Goal: Information Seeking & Learning: Learn about a topic

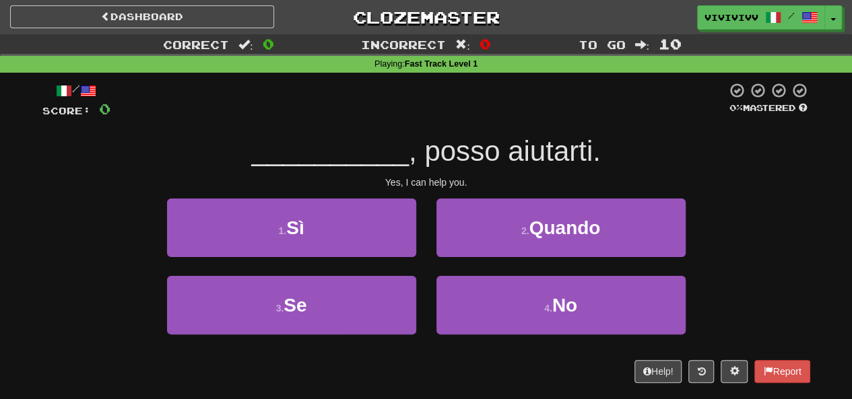
click at [757, 283] on div "3 . Se 4 . No" at bounding box center [426, 314] width 808 height 77
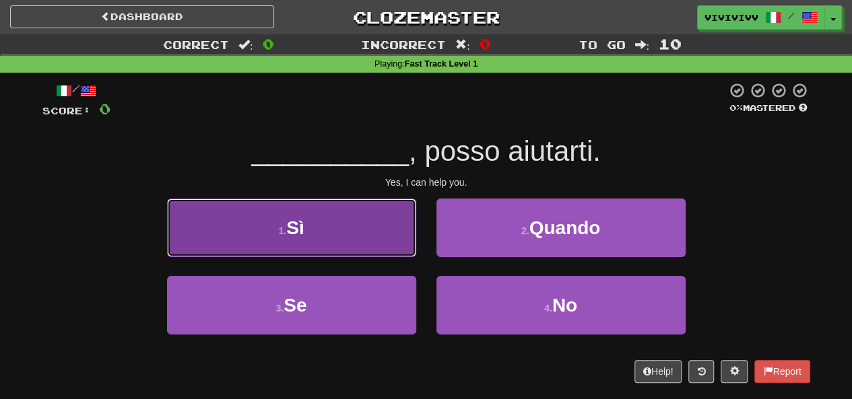
click at [408, 238] on button "1 . Sì" at bounding box center [291, 228] width 249 height 59
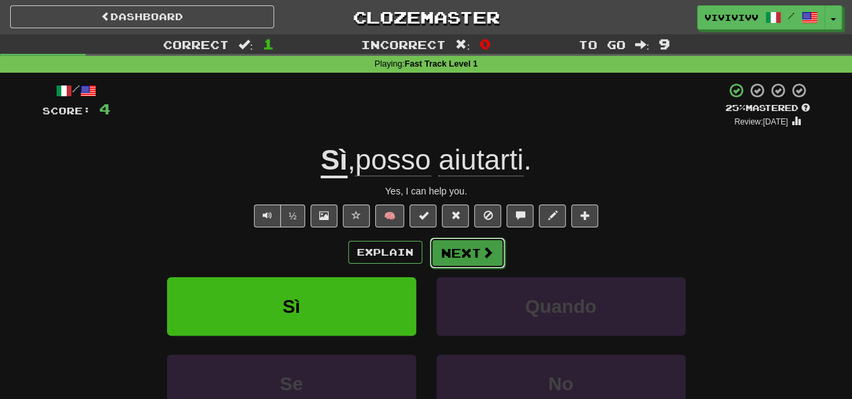
click at [477, 241] on button "Next" at bounding box center [467, 253] width 75 height 31
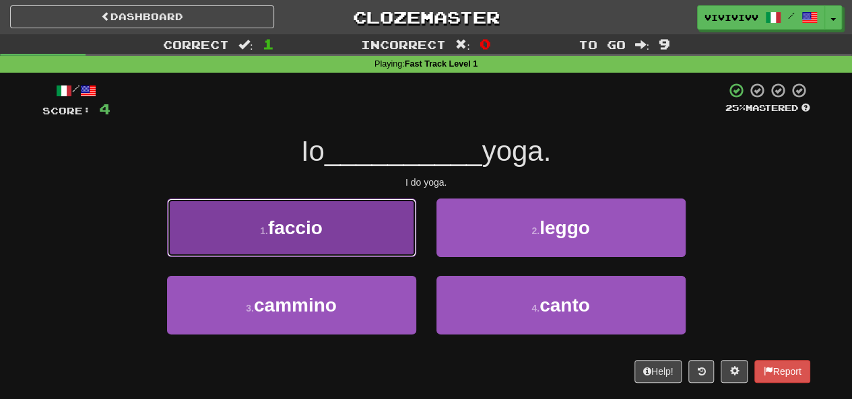
click at [326, 250] on button "1 . faccio" at bounding box center [291, 228] width 249 height 59
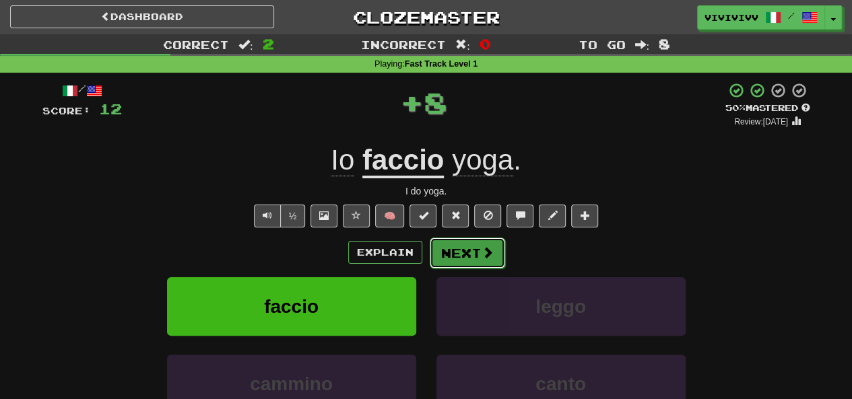
click at [467, 258] on button "Next" at bounding box center [467, 253] width 75 height 31
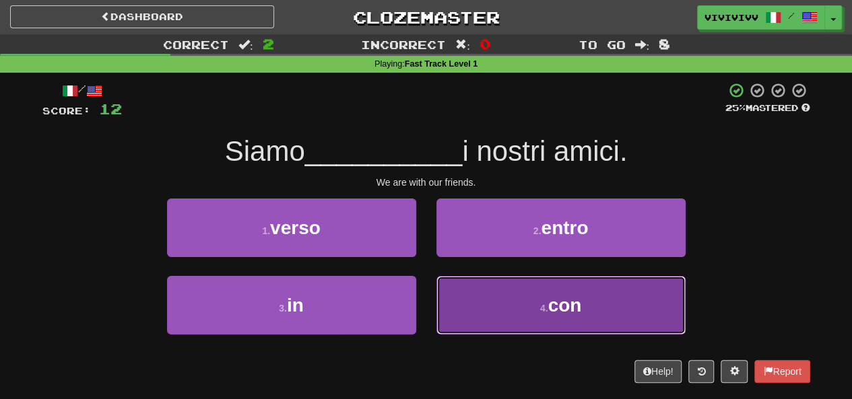
click at [522, 290] on button "4 . con" at bounding box center [560, 305] width 249 height 59
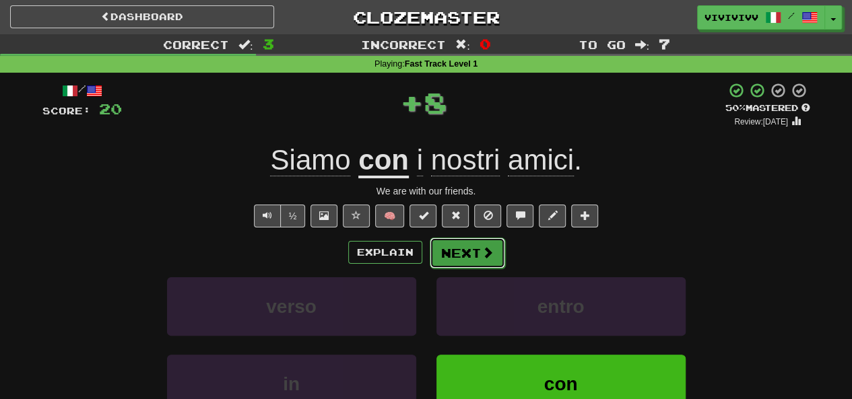
click at [474, 252] on button "Next" at bounding box center [467, 253] width 75 height 31
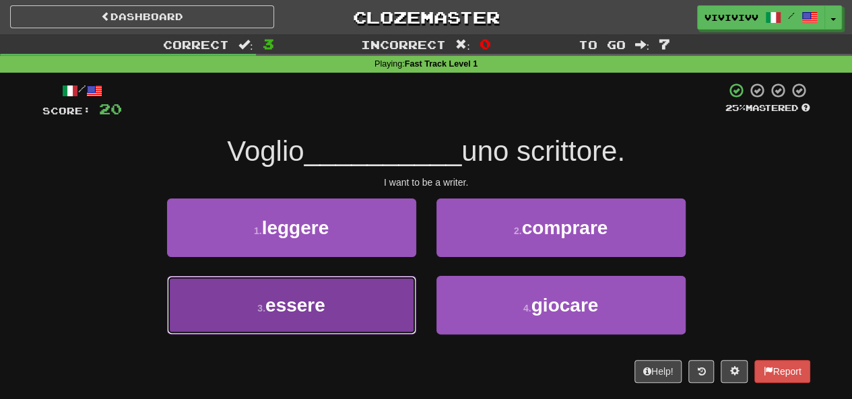
click at [385, 302] on button "3 . essere" at bounding box center [291, 305] width 249 height 59
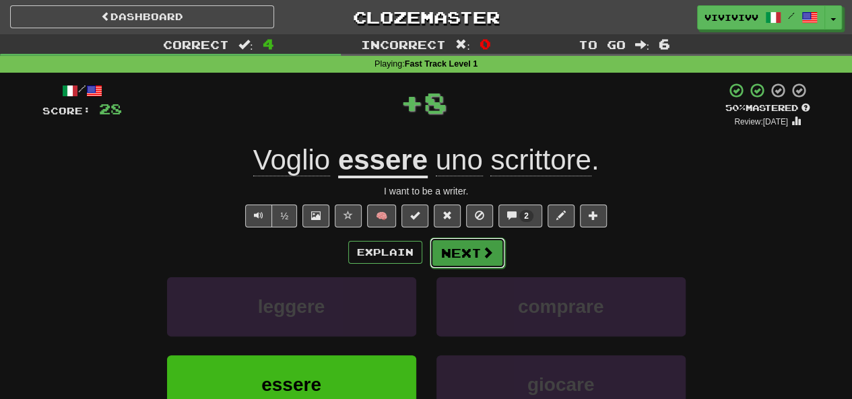
click at [462, 252] on button "Next" at bounding box center [467, 253] width 75 height 31
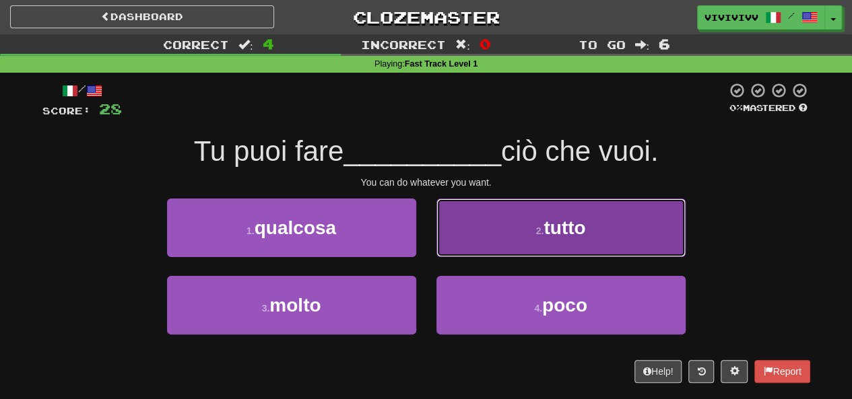
click at [491, 242] on button "2 . tutto" at bounding box center [560, 228] width 249 height 59
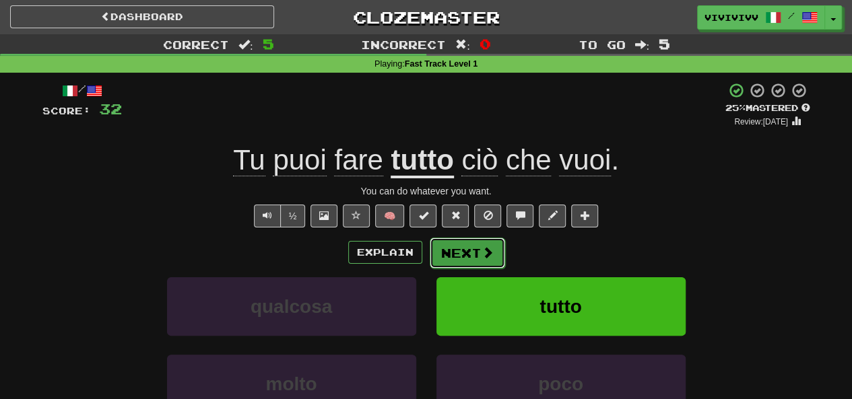
click at [479, 254] on button "Next" at bounding box center [467, 253] width 75 height 31
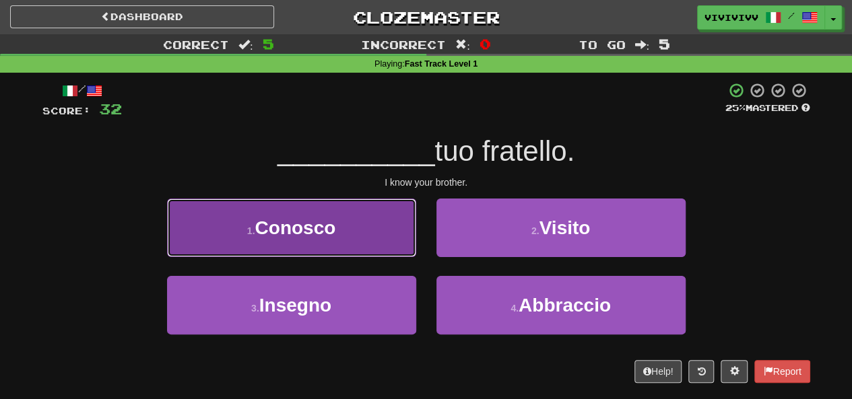
click at [389, 243] on button "1 . Conosco" at bounding box center [291, 228] width 249 height 59
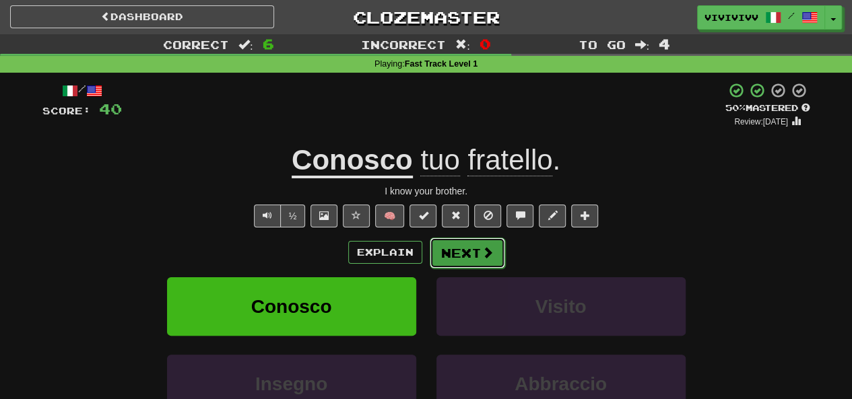
click at [450, 248] on button "Next" at bounding box center [467, 253] width 75 height 31
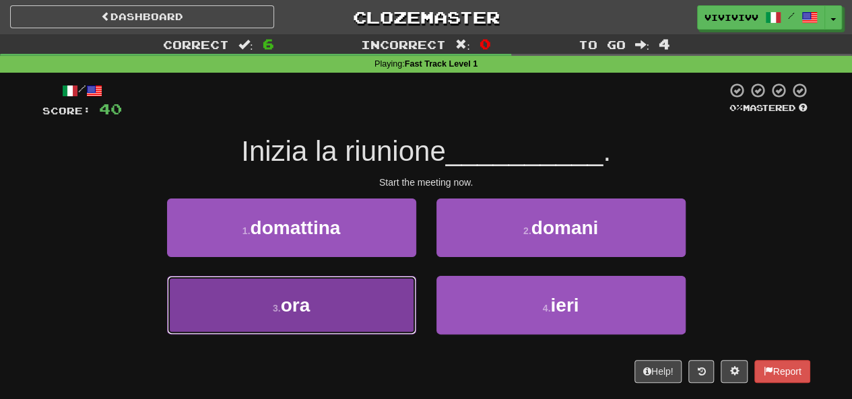
click at [357, 305] on button "3 . ora" at bounding box center [291, 305] width 249 height 59
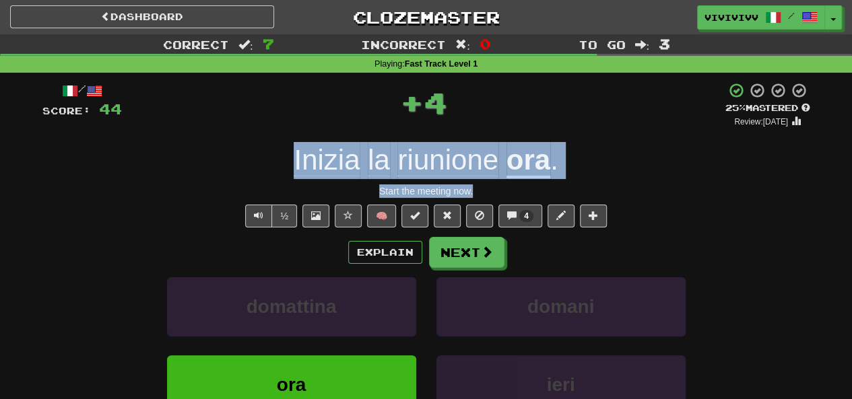
drag, startPoint x: 296, startPoint y: 158, endPoint x: 478, endPoint y: 186, distance: 184.6
click at [478, 186] on div "/ Score: 44 + 4 25 % Mastered Review: 2025-10-16 Inizia la riunione ora . Start…" at bounding box center [425, 282] width 767 height 401
copy div "Inizia la riunione ora . Start the meeting now."
click at [446, 261] on button "Next" at bounding box center [467, 253] width 75 height 31
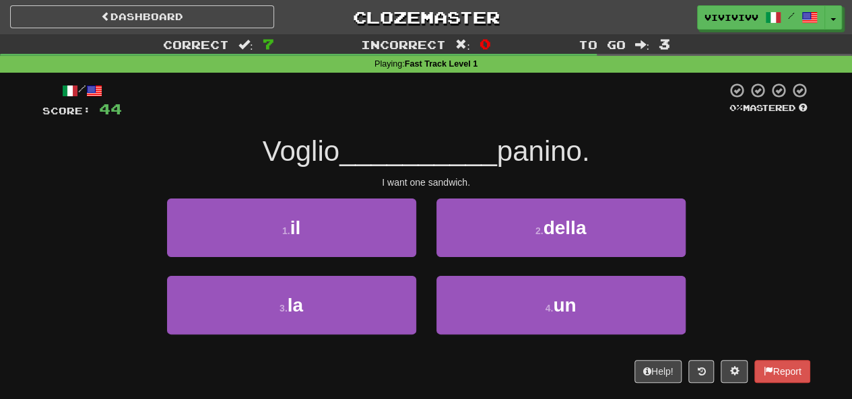
click at [747, 215] on div "1 . il 2 . della" at bounding box center [426, 237] width 808 height 77
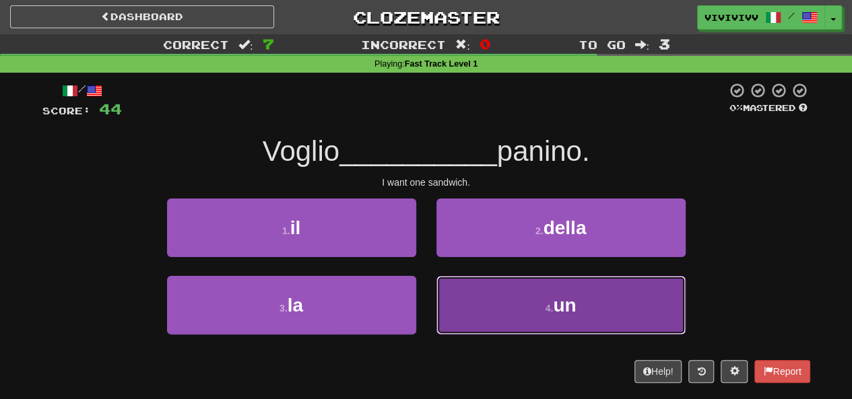
click at [574, 295] on span "un" at bounding box center [564, 305] width 23 height 21
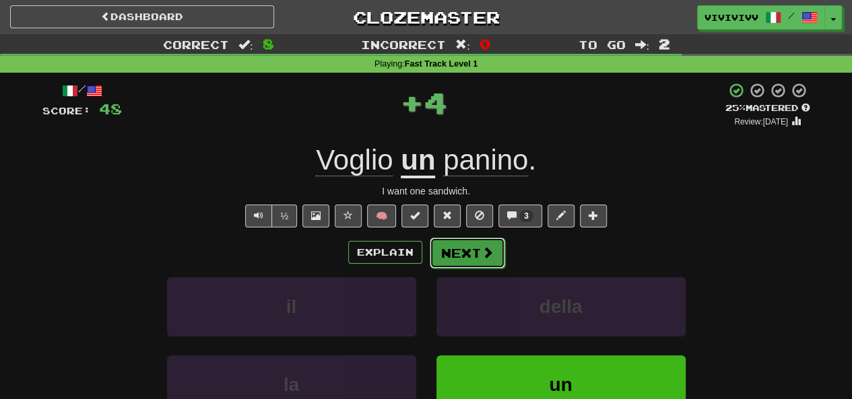
click at [463, 240] on button "Next" at bounding box center [467, 253] width 75 height 31
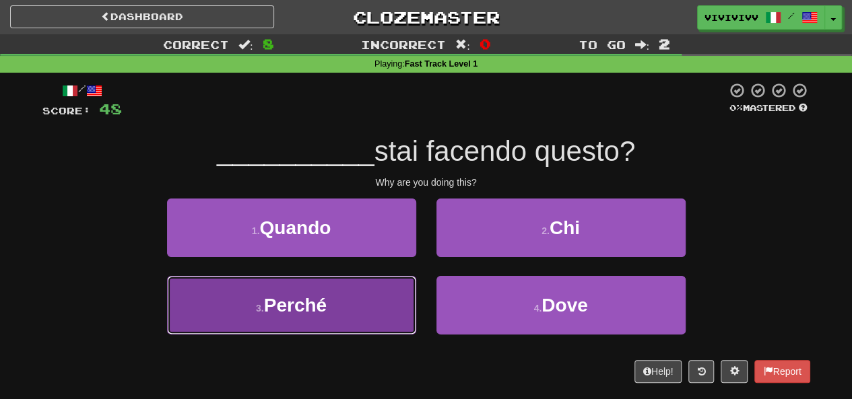
click at [376, 303] on button "3 . Perché" at bounding box center [291, 305] width 249 height 59
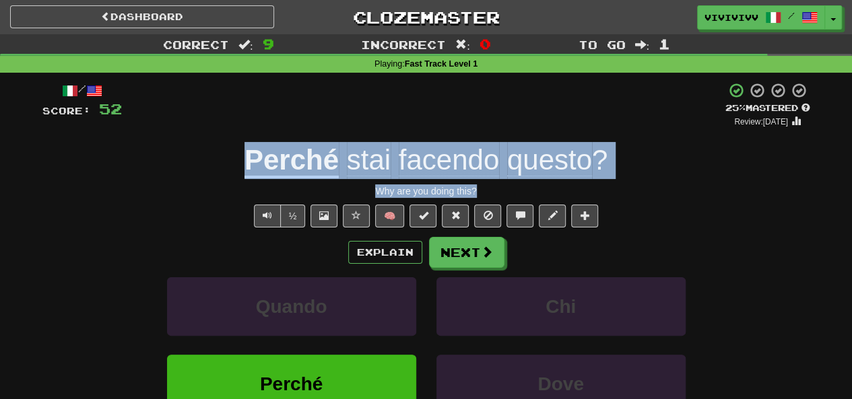
drag, startPoint x: 246, startPoint y: 162, endPoint x: 490, endPoint y: 191, distance: 246.2
click at [490, 191] on div "/ Score: 52 + 4 25 % Mastered Review: 2025-10-16 Perché stai facendo questo ? W…" at bounding box center [425, 282] width 767 height 400
copy div "Perché stai facendo questo ? Why are you doing this?"
click at [479, 257] on button "Next" at bounding box center [467, 253] width 75 height 31
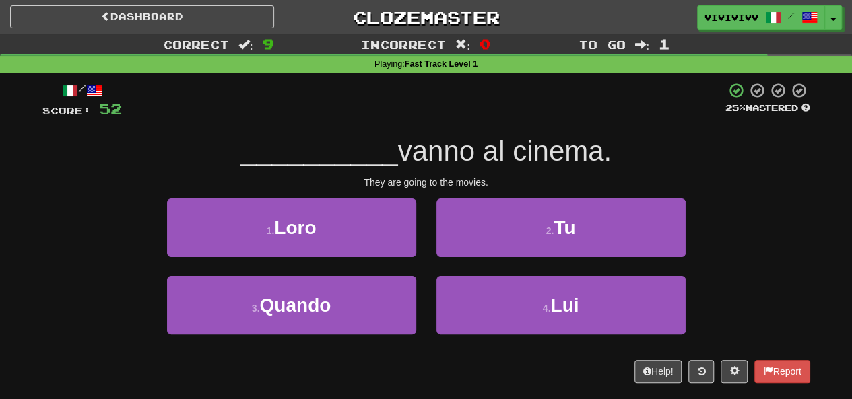
click at [753, 239] on div "1 . Loro 2 . Tu" at bounding box center [426, 237] width 808 height 77
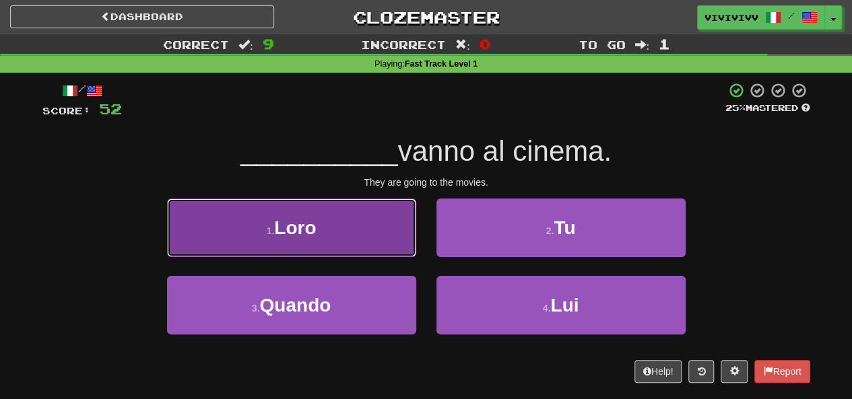
click at [378, 255] on button "1 . Loro" at bounding box center [291, 228] width 249 height 59
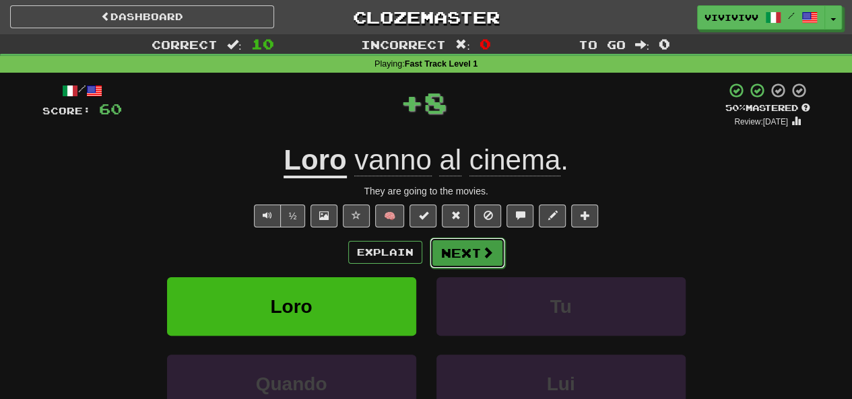
click at [470, 255] on button "Next" at bounding box center [467, 253] width 75 height 31
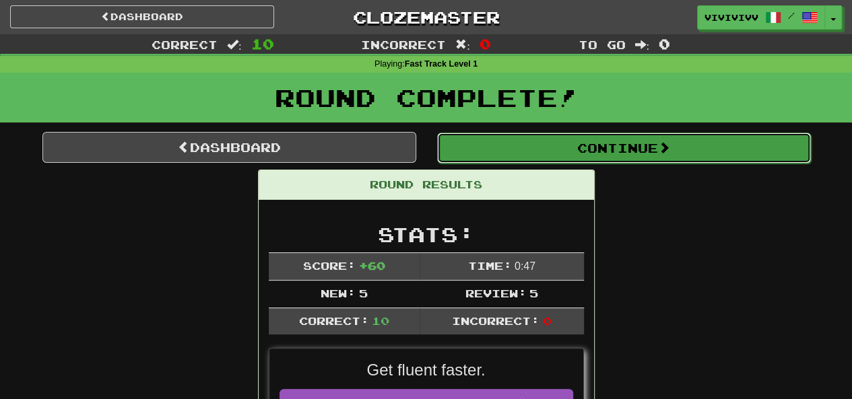
click at [508, 151] on button "Continue" at bounding box center [624, 148] width 374 height 31
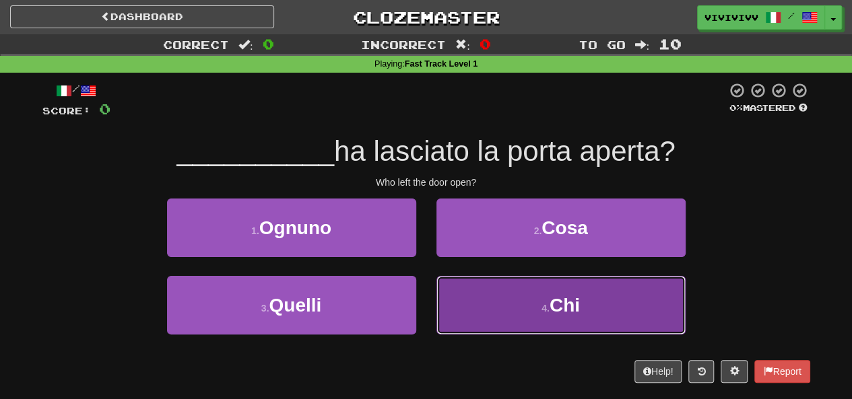
click at [632, 298] on button "4 . Chi" at bounding box center [560, 305] width 249 height 59
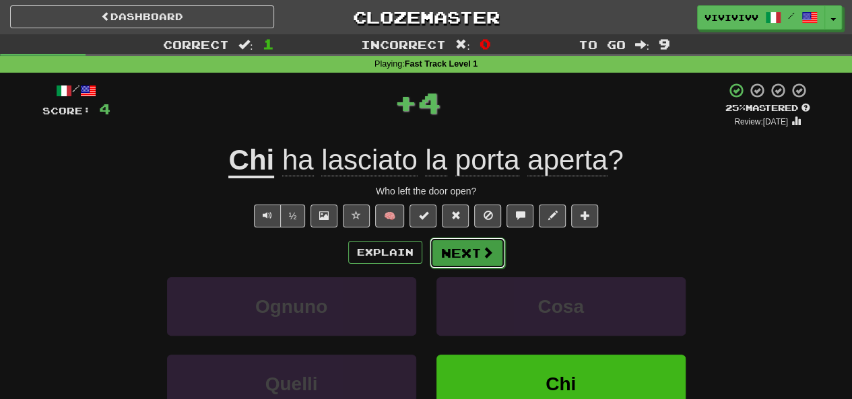
click at [492, 260] on button "Next" at bounding box center [467, 253] width 75 height 31
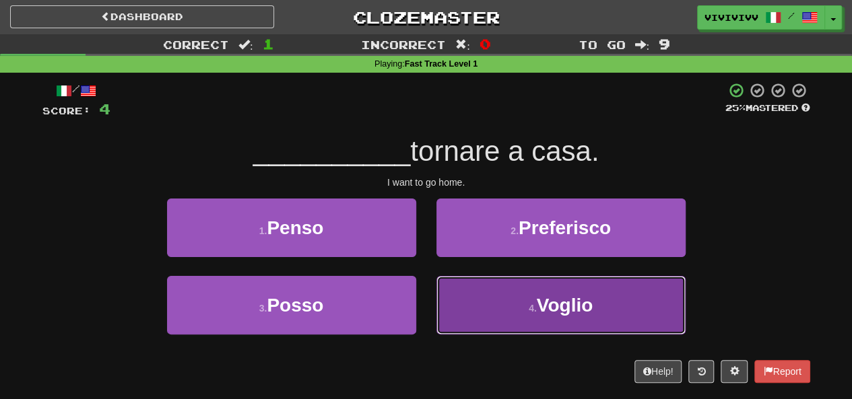
click at [510, 287] on button "4 . Voglio" at bounding box center [560, 305] width 249 height 59
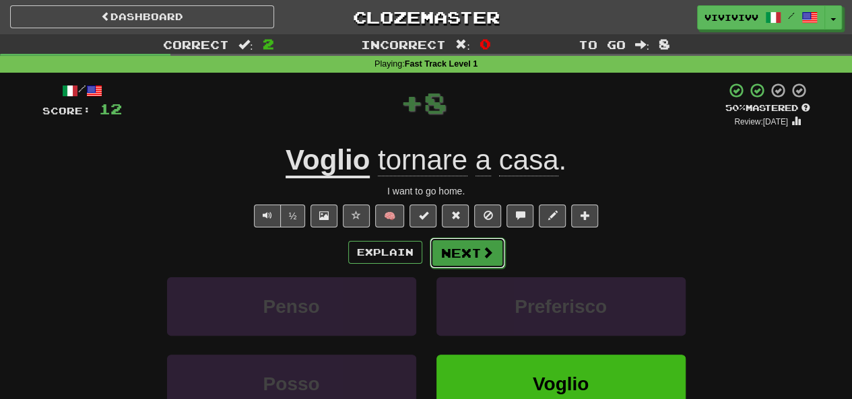
click at [467, 238] on button "Next" at bounding box center [467, 253] width 75 height 31
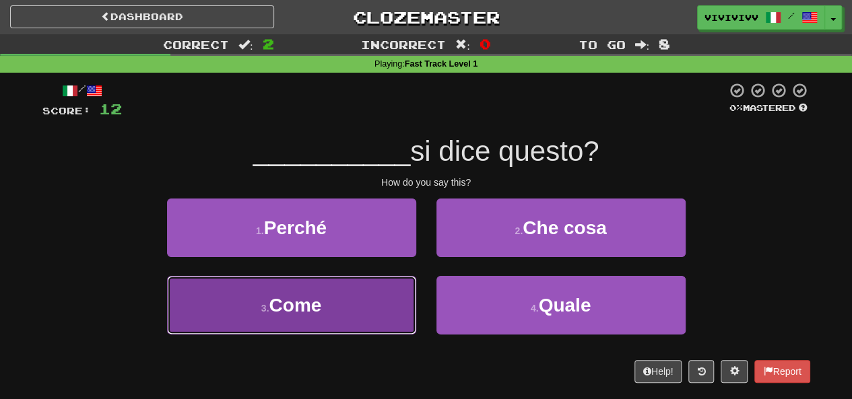
click at [326, 308] on button "3 . Come" at bounding box center [291, 305] width 249 height 59
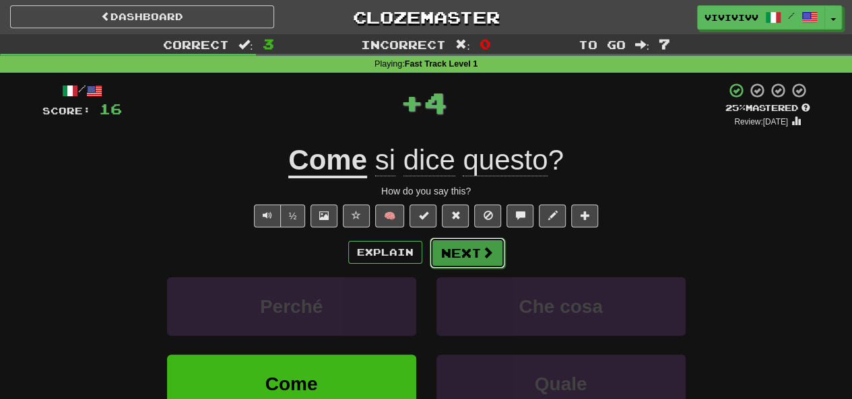
click at [456, 254] on button "Next" at bounding box center [467, 253] width 75 height 31
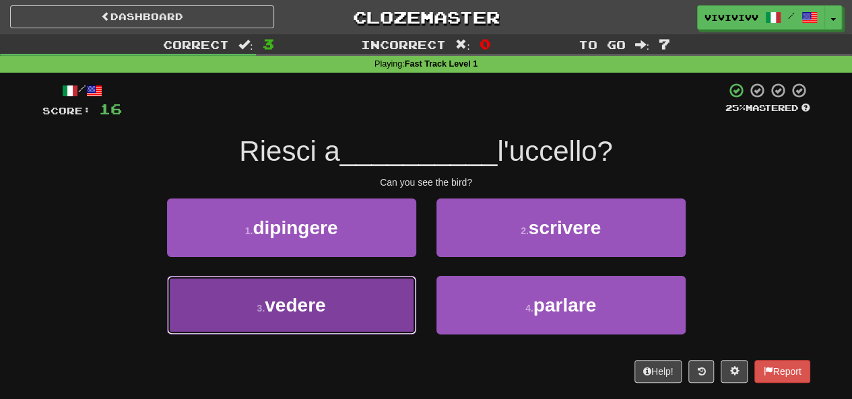
click at [338, 328] on button "3 . vedere" at bounding box center [291, 305] width 249 height 59
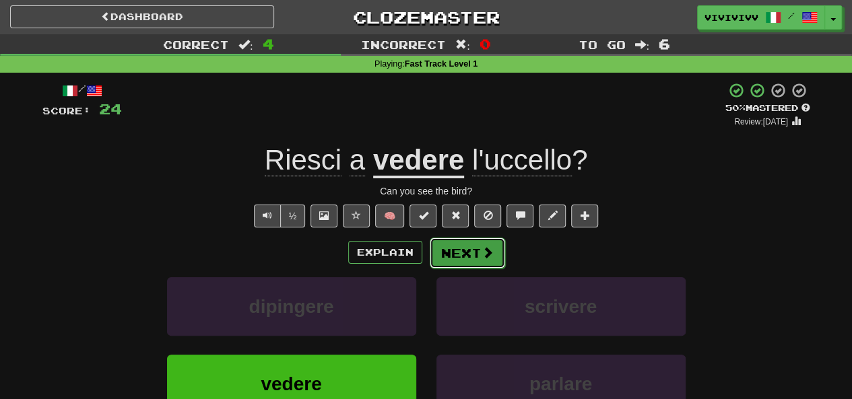
click at [460, 259] on button "Next" at bounding box center [467, 253] width 75 height 31
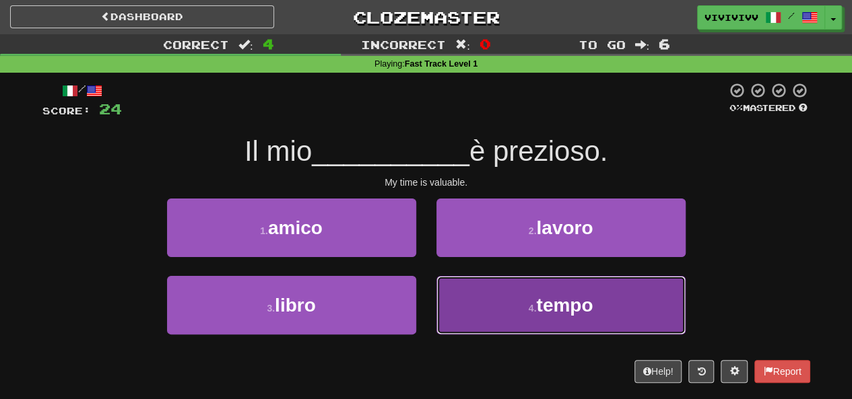
click at [517, 292] on button "4 . tempo" at bounding box center [560, 305] width 249 height 59
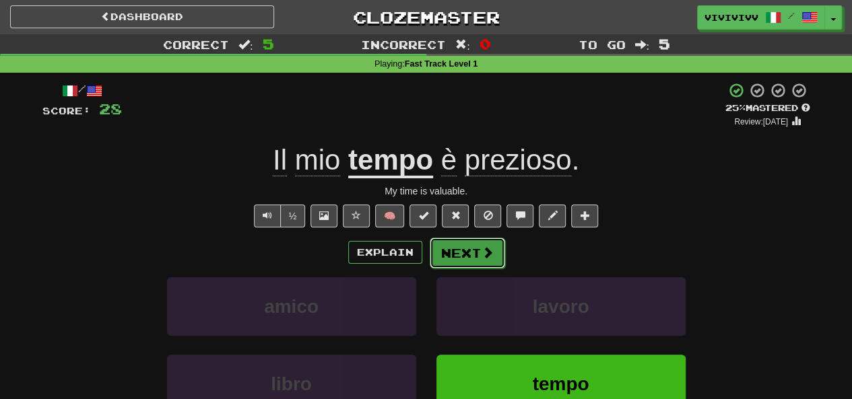
click at [481, 250] on span at bounding box center [487, 252] width 12 height 12
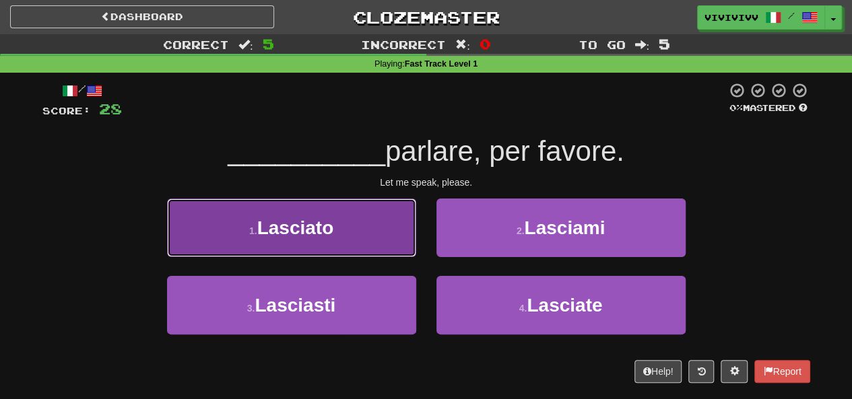
click at [384, 252] on button "1 . Lasciato" at bounding box center [291, 228] width 249 height 59
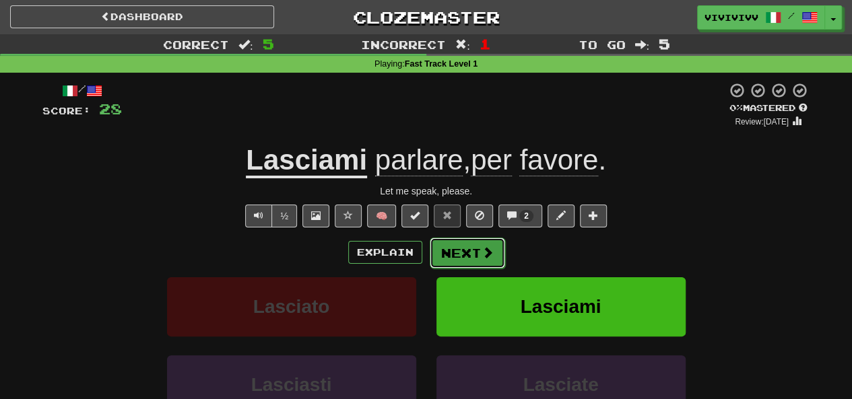
click at [491, 238] on button "Next" at bounding box center [467, 253] width 75 height 31
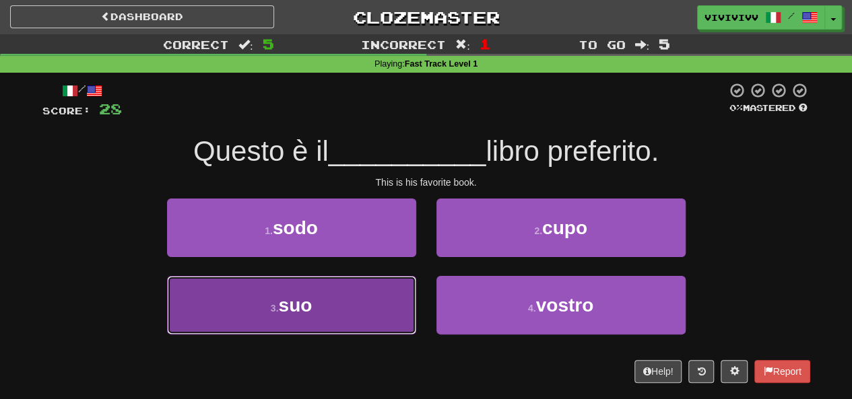
click at [322, 308] on button "3 . suo" at bounding box center [291, 305] width 249 height 59
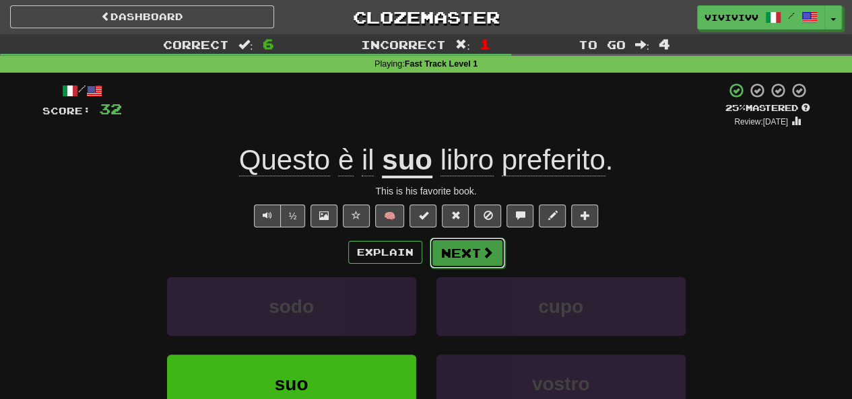
click at [477, 261] on button "Next" at bounding box center [467, 253] width 75 height 31
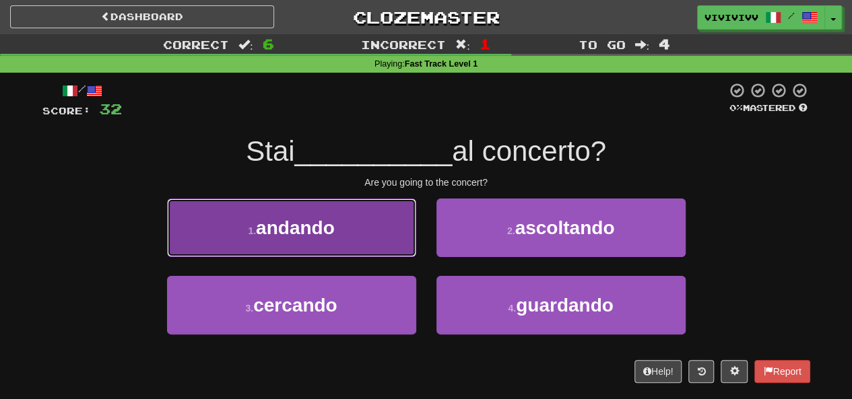
click at [345, 242] on button "1 . andando" at bounding box center [291, 228] width 249 height 59
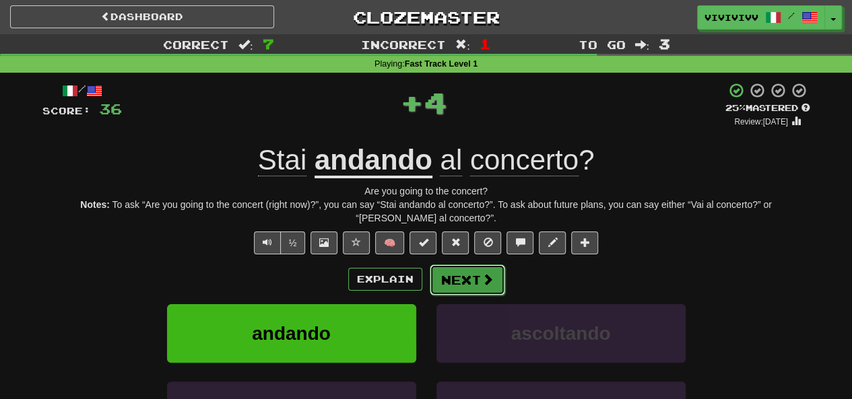
click at [477, 271] on button "Next" at bounding box center [467, 280] width 75 height 31
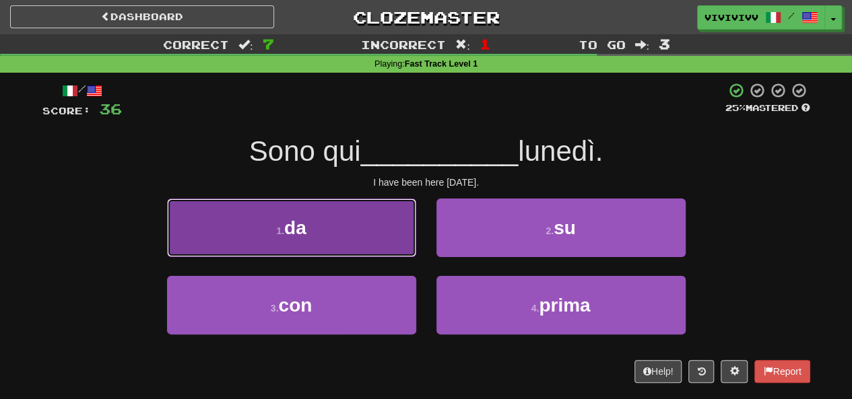
click at [299, 234] on span "da" at bounding box center [295, 227] width 22 height 21
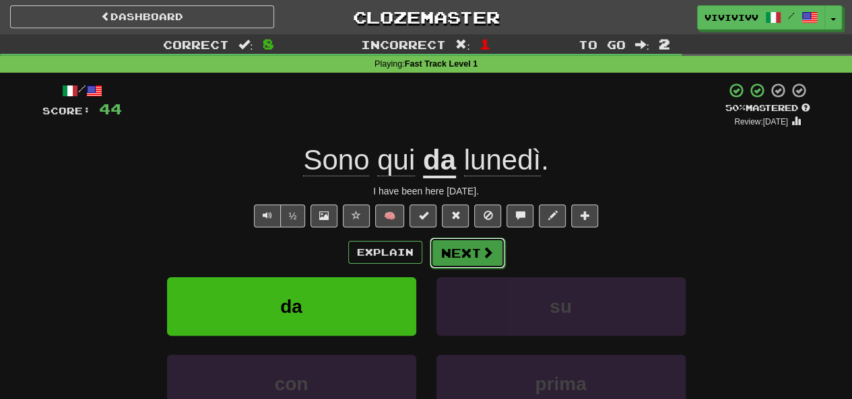
click at [474, 261] on button "Next" at bounding box center [467, 253] width 75 height 31
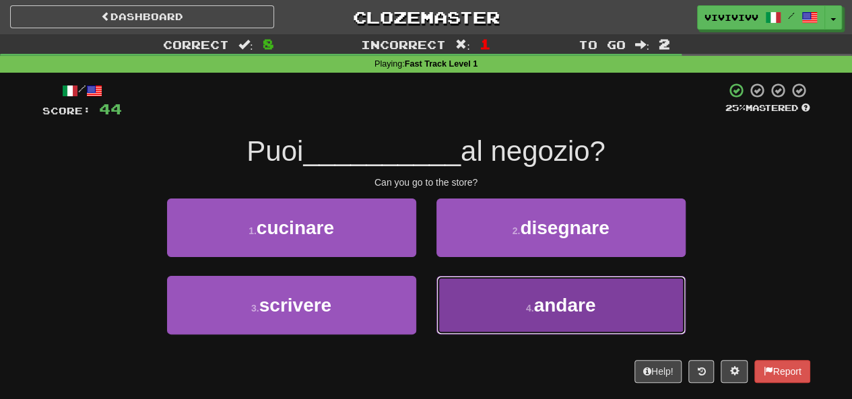
click at [609, 287] on button "4 . andare" at bounding box center [560, 305] width 249 height 59
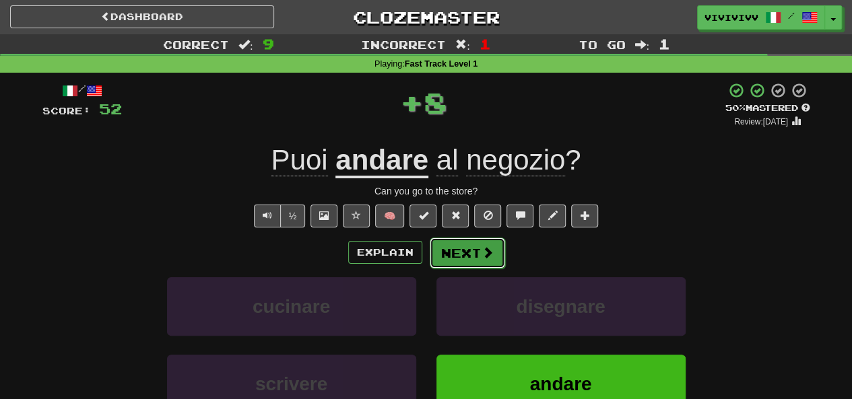
click at [470, 238] on button "Next" at bounding box center [467, 253] width 75 height 31
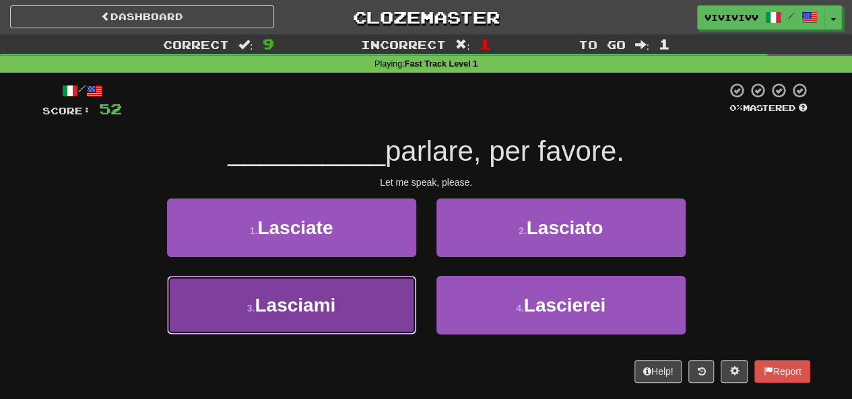
click at [374, 289] on button "3 . Lasciami" at bounding box center [291, 305] width 249 height 59
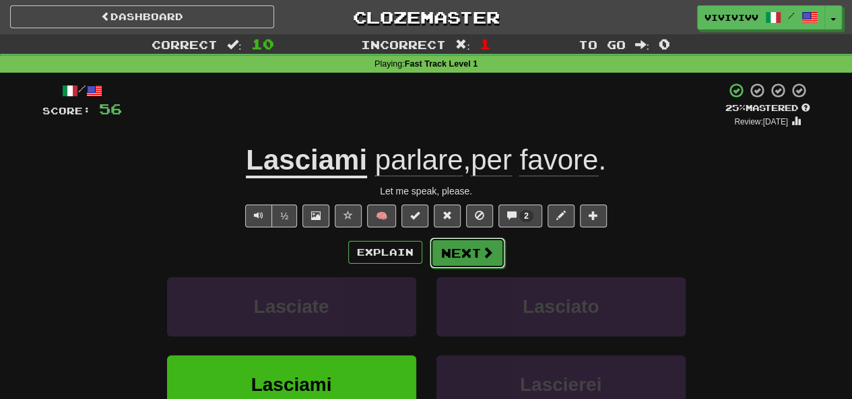
click at [467, 250] on button "Next" at bounding box center [467, 253] width 75 height 31
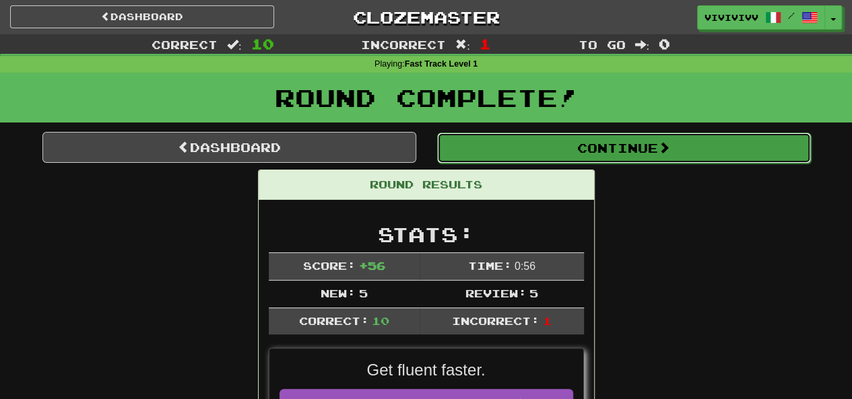
click at [586, 156] on button "Continue" at bounding box center [624, 148] width 374 height 31
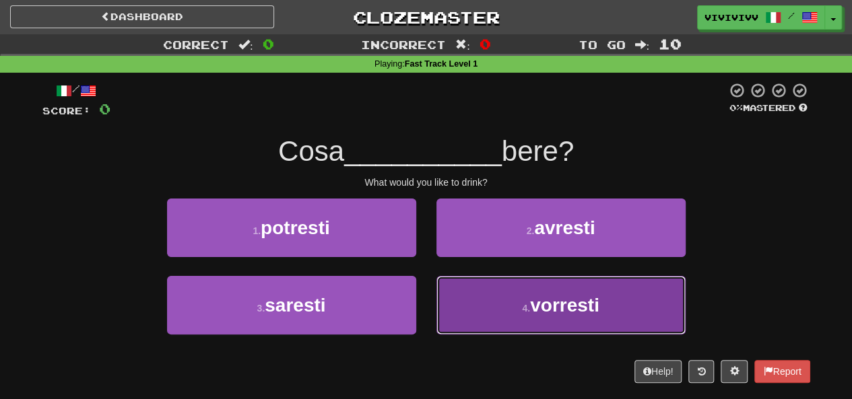
click at [541, 308] on span "vorresti" at bounding box center [564, 305] width 69 height 21
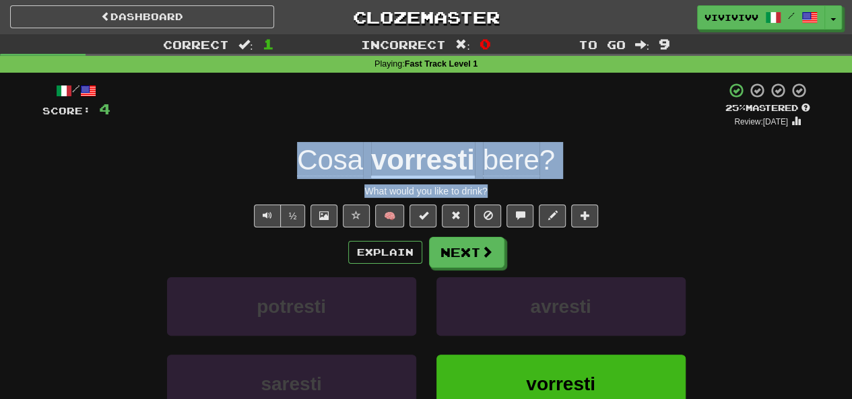
drag, startPoint x: 303, startPoint y: 166, endPoint x: 497, endPoint y: 185, distance: 194.8
click at [497, 185] on div "/ Score: 4 + 4 25 % Mastered Review: 2025-10-16 Cosa vorresti bere ? What would…" at bounding box center [425, 282] width 767 height 400
copy div "Cosa vorresti bere ? What would you like to drink?"
click at [487, 253] on span at bounding box center [487, 252] width 12 height 12
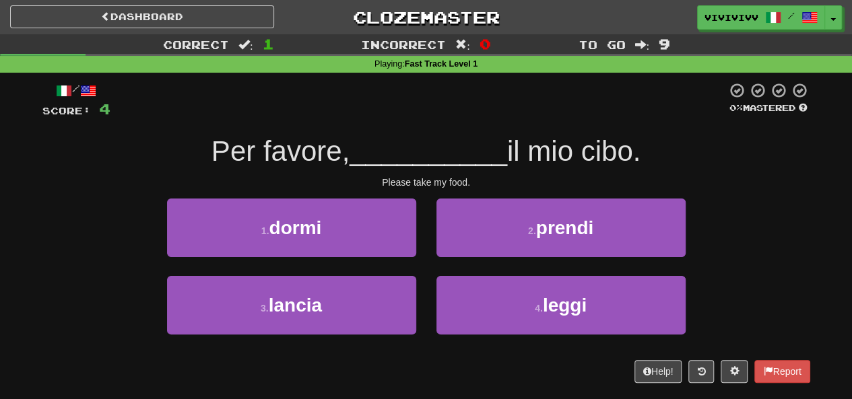
click at [785, 226] on div "1 . dormi 2 . prendi" at bounding box center [426, 237] width 808 height 77
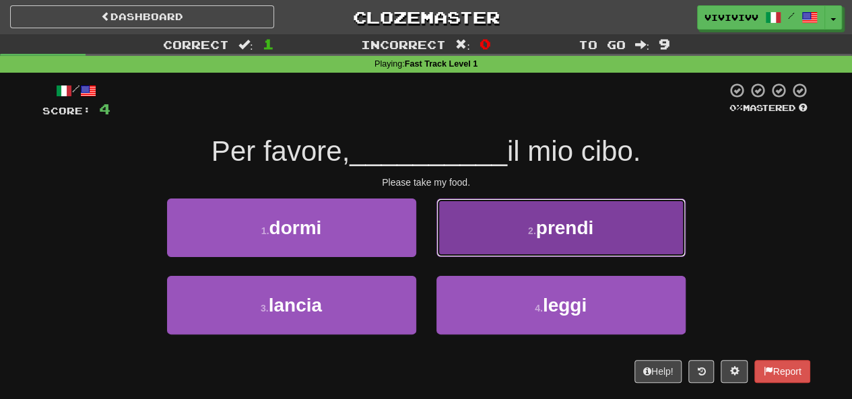
click at [629, 247] on button "2 . prendi" at bounding box center [560, 228] width 249 height 59
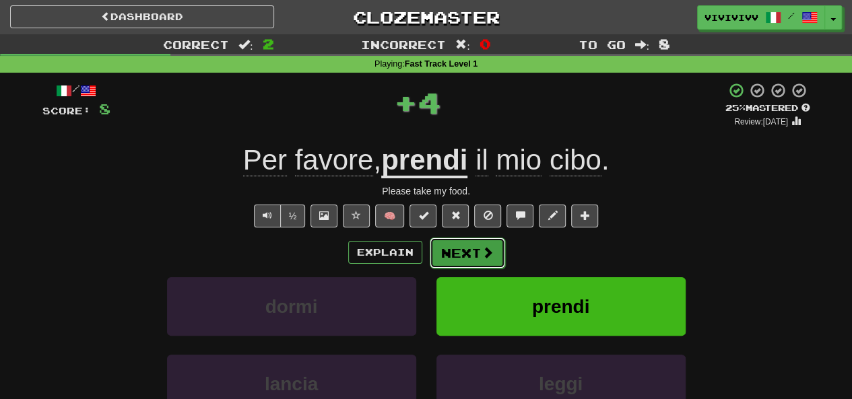
click at [448, 250] on button "Next" at bounding box center [467, 253] width 75 height 31
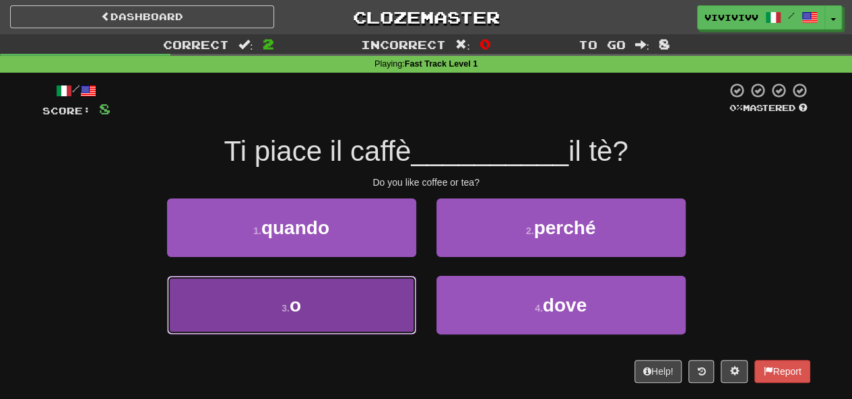
click at [339, 304] on button "3 . o" at bounding box center [291, 305] width 249 height 59
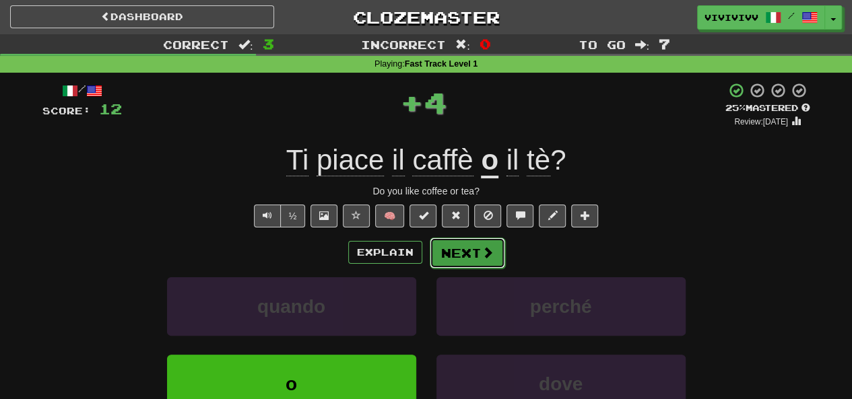
click at [489, 246] on span at bounding box center [487, 252] width 12 height 12
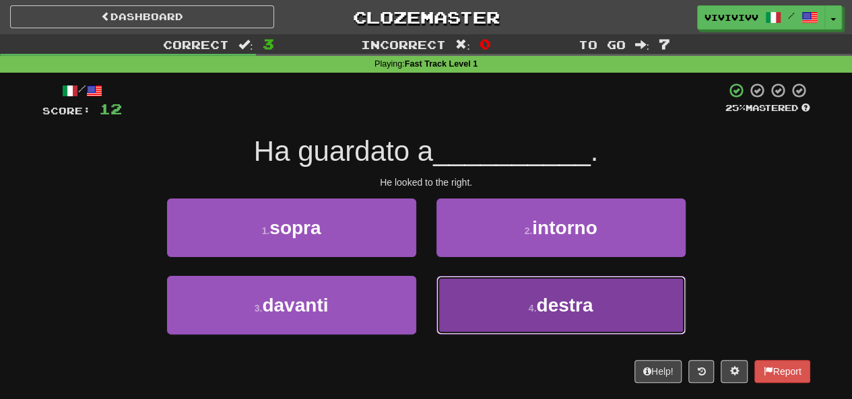
click at [625, 286] on button "4 . destra" at bounding box center [560, 305] width 249 height 59
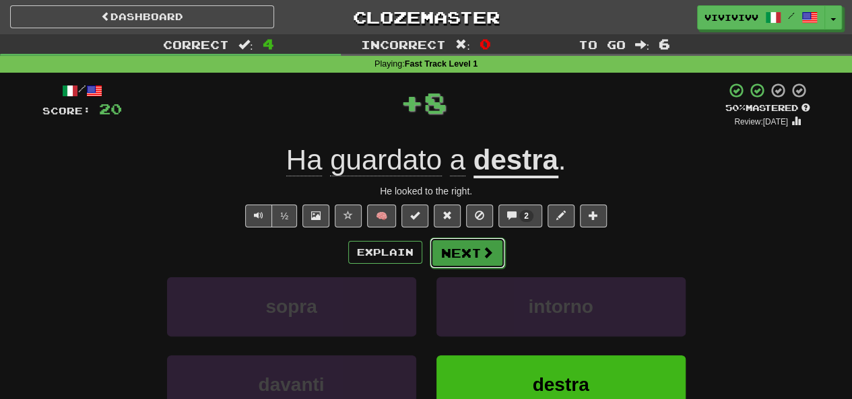
click at [455, 252] on button "Next" at bounding box center [467, 253] width 75 height 31
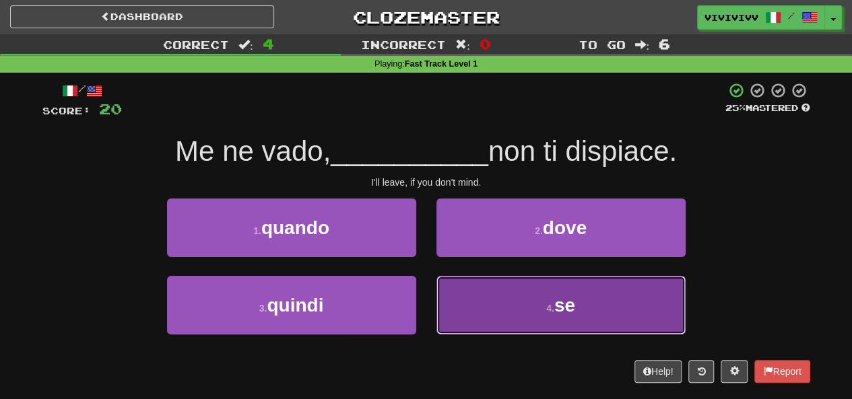
click at [601, 289] on button "4 . se" at bounding box center [560, 305] width 249 height 59
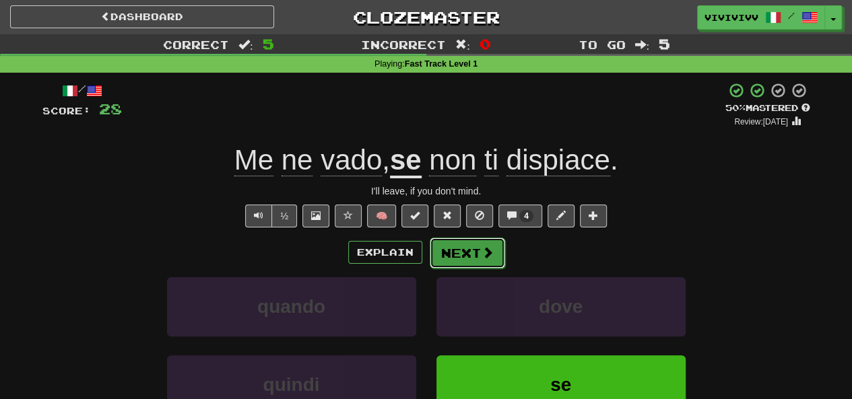
click at [474, 243] on button "Next" at bounding box center [467, 253] width 75 height 31
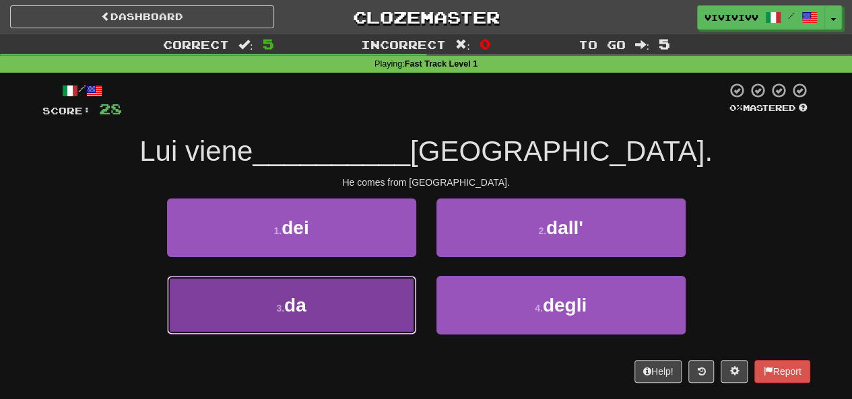
click at [317, 297] on button "3 . da" at bounding box center [291, 305] width 249 height 59
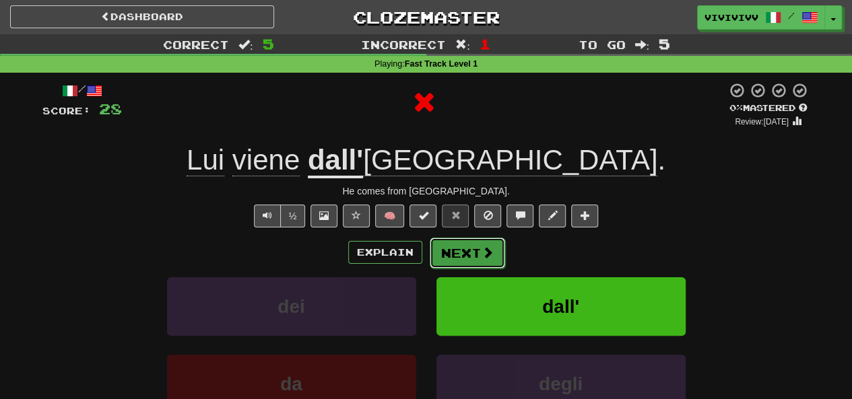
click at [448, 261] on button "Next" at bounding box center [467, 253] width 75 height 31
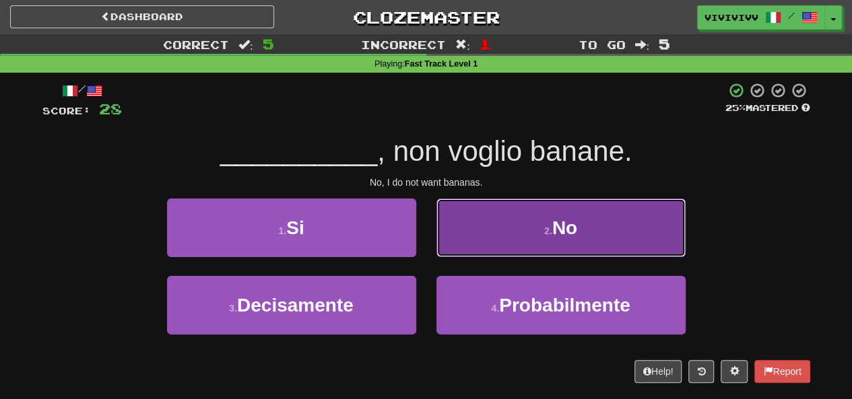
click at [629, 243] on button "2 . No" at bounding box center [560, 228] width 249 height 59
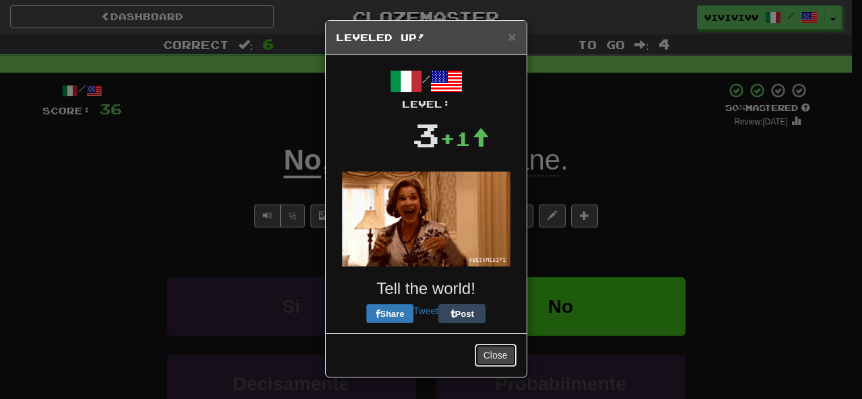
click at [502, 347] on button "Close" at bounding box center [496, 355] width 42 height 23
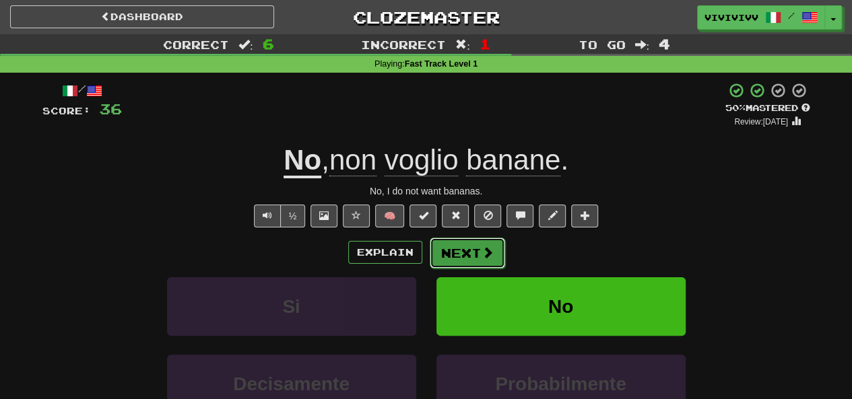
click at [468, 249] on button "Next" at bounding box center [467, 253] width 75 height 31
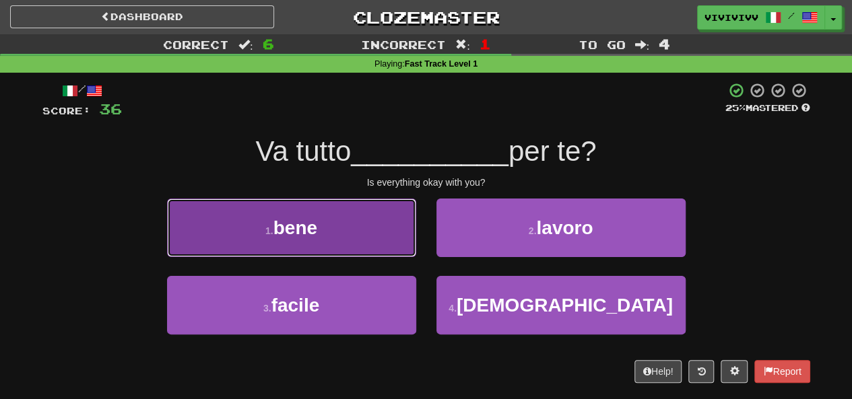
click at [335, 252] on button "1 . bene" at bounding box center [291, 228] width 249 height 59
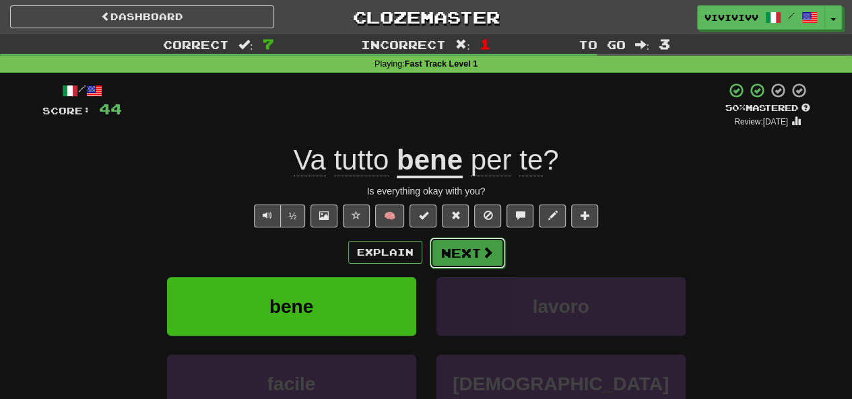
click at [482, 252] on span at bounding box center [487, 252] width 12 height 12
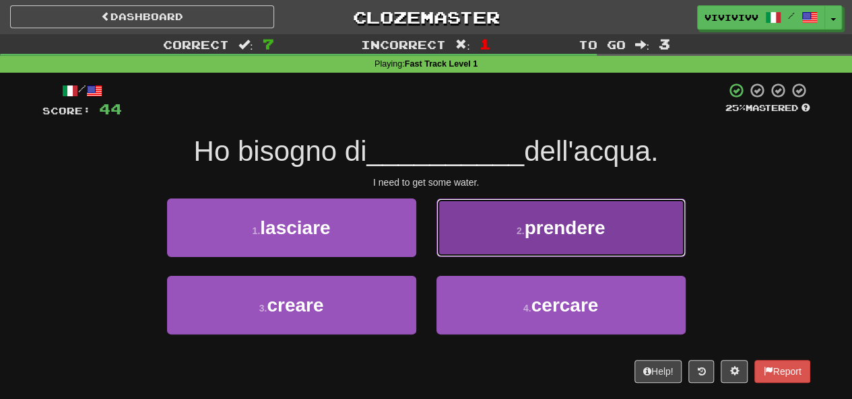
click at [571, 246] on button "2 . prendere" at bounding box center [560, 228] width 249 height 59
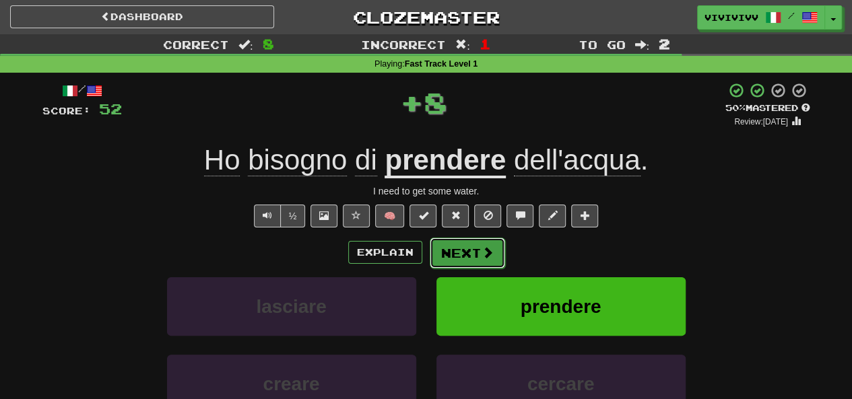
click at [445, 257] on button "Next" at bounding box center [467, 253] width 75 height 31
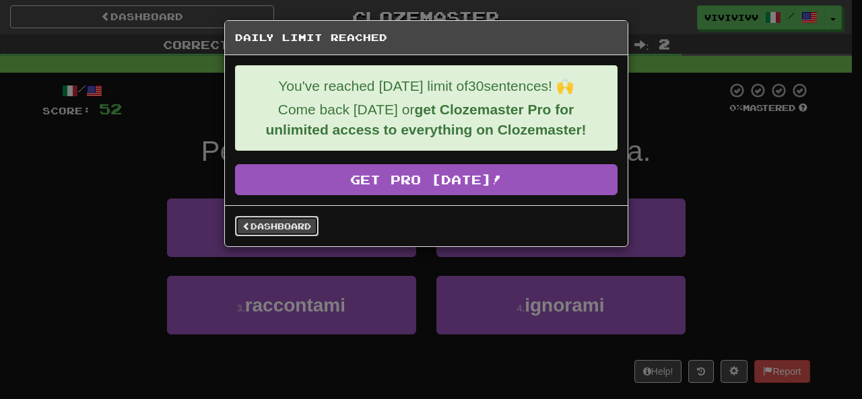
click at [292, 224] on link "Dashboard" at bounding box center [276, 226] width 83 height 20
